Goal: Task Accomplishment & Management: Use online tool/utility

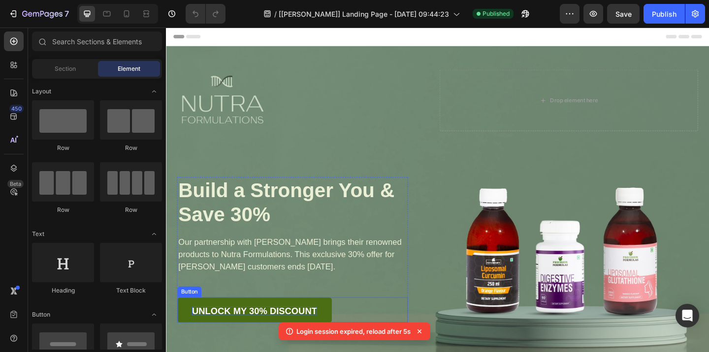
click at [287, 335] on strong "Unlock my 30% Discount" at bounding box center [262, 336] width 136 height 11
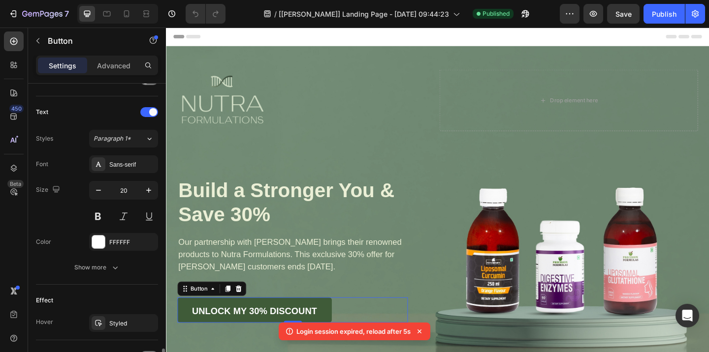
scroll to position [409, 0]
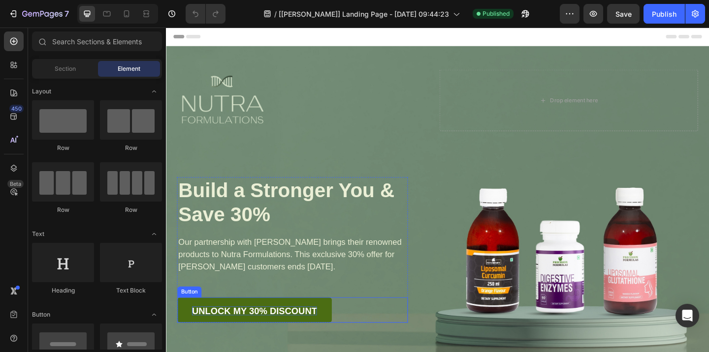
click at [265, 332] on strong "Unlock my 30% Discount" at bounding box center [262, 336] width 136 height 11
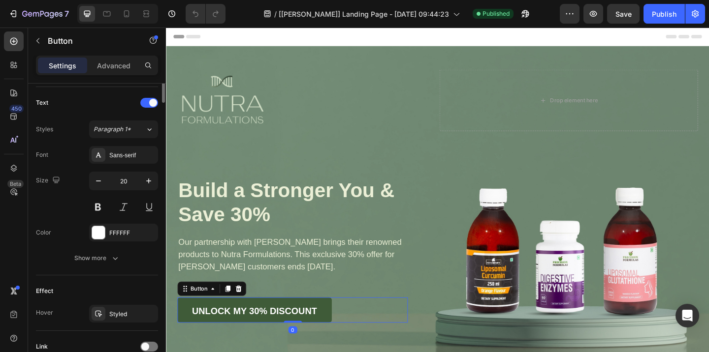
scroll to position [409, 0]
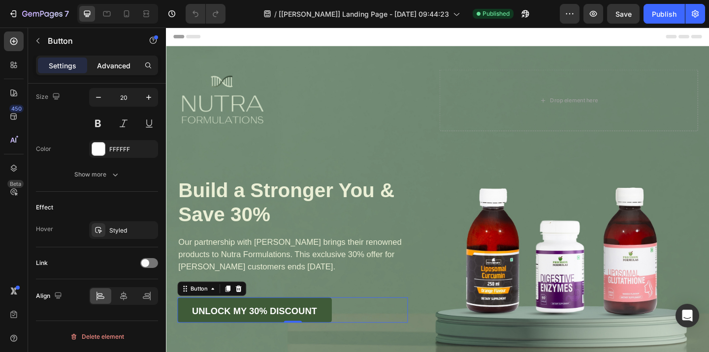
click at [123, 65] on p "Advanced" at bounding box center [113, 66] width 33 height 10
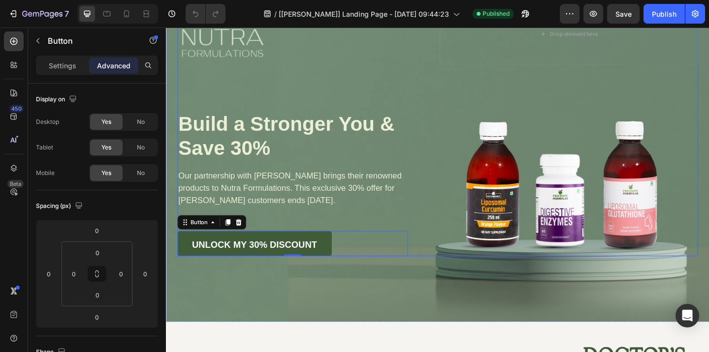
scroll to position [70, 0]
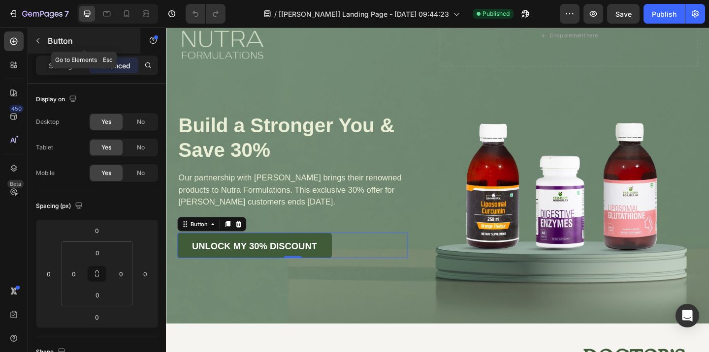
click at [38, 39] on icon "button" at bounding box center [38, 41] width 8 height 8
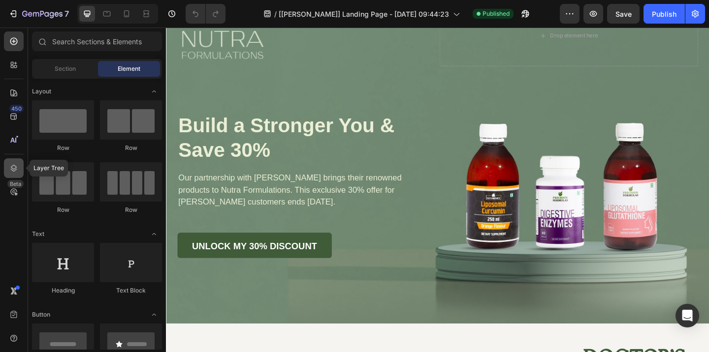
click at [15, 167] on icon at bounding box center [14, 168] width 10 height 10
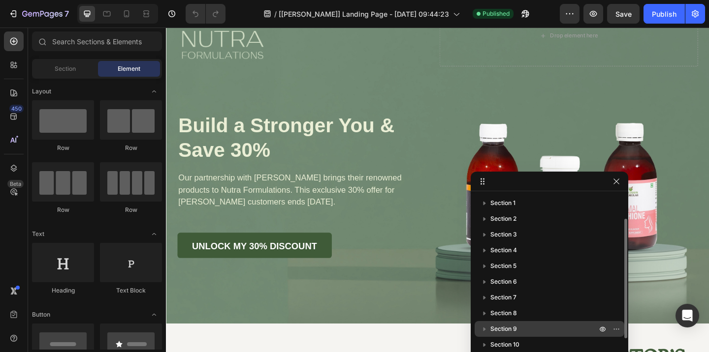
scroll to position [58, 0]
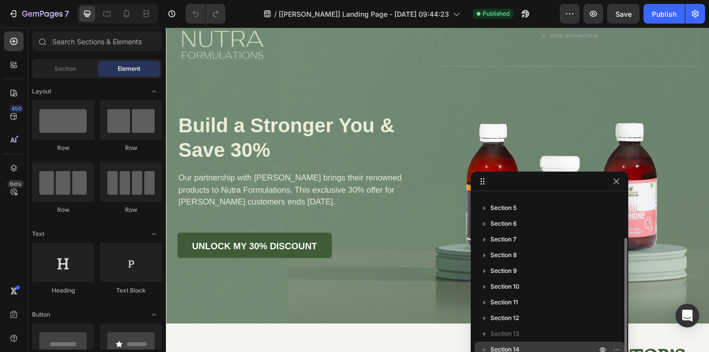
click at [482, 348] on icon "button" at bounding box center [484, 350] width 10 height 10
click at [498, 349] on span "Section 14" at bounding box center [504, 350] width 29 height 10
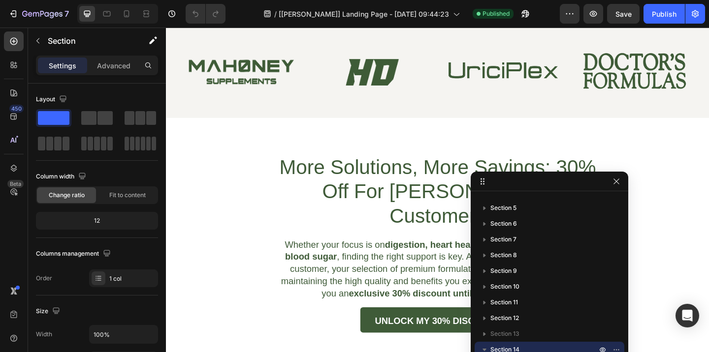
scroll to position [0, 0]
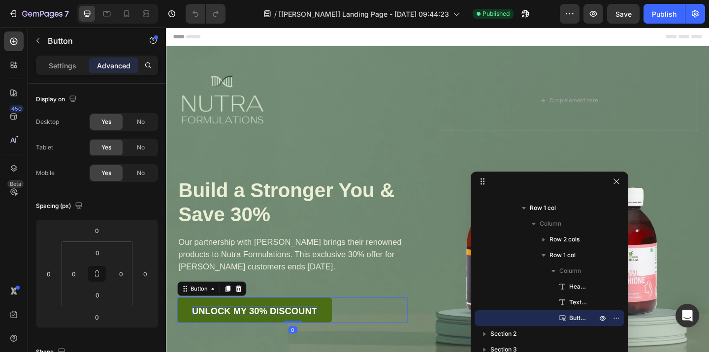
click at [310, 333] on strong "Unlock my 30% Discount" at bounding box center [262, 336] width 136 height 11
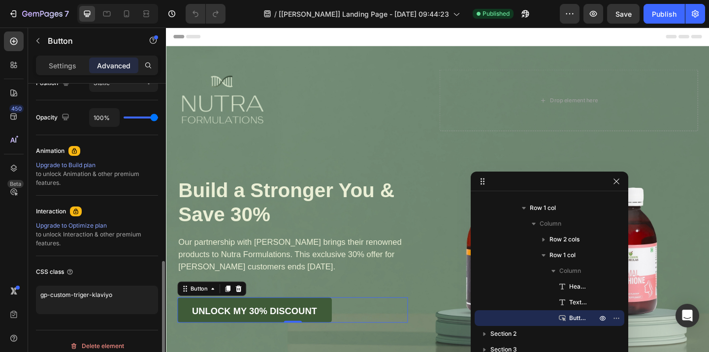
scroll to position [386, 0]
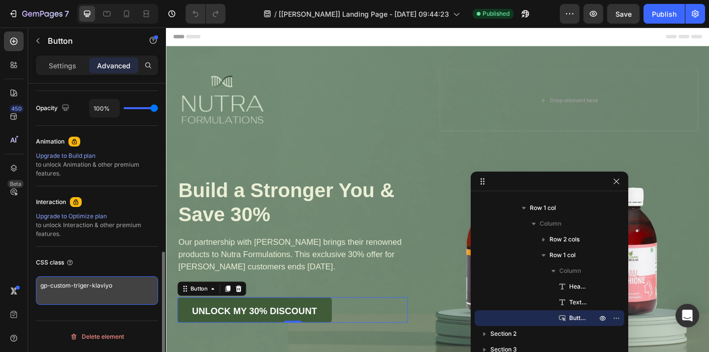
click at [110, 295] on textarea "gp-custom-triger-klaviyo" at bounding box center [97, 291] width 122 height 29
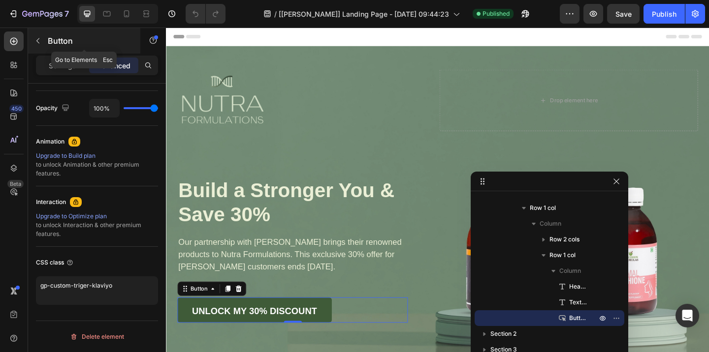
click at [39, 41] on icon "button" at bounding box center [38, 41] width 8 height 8
